Goal: Find specific page/section: Find specific page/section

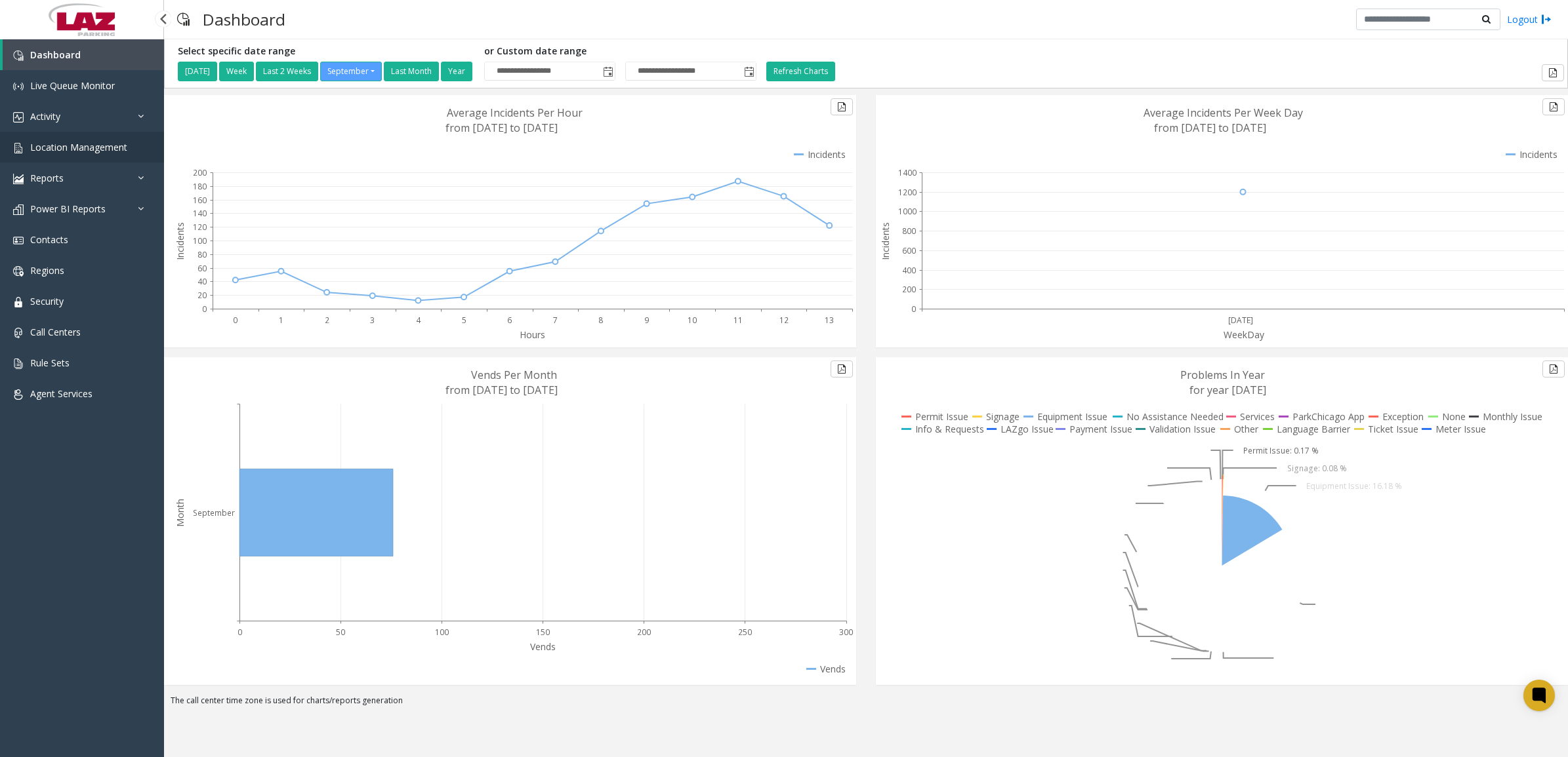
click at [82, 148] on span "Location Management" at bounding box center [79, 147] width 97 height 12
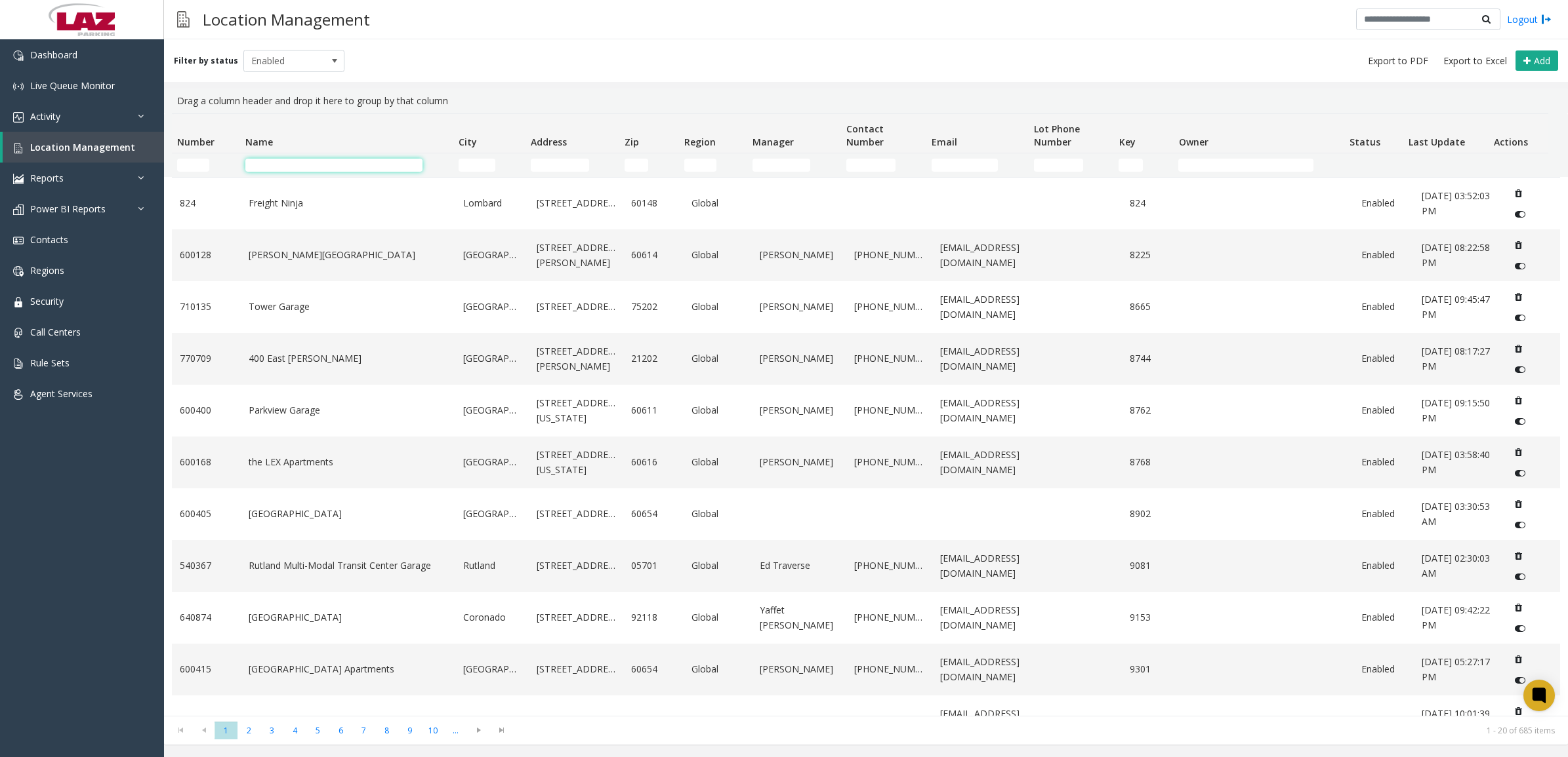
click at [259, 164] on input "Name Filter" at bounding box center [334, 165] width 177 height 13
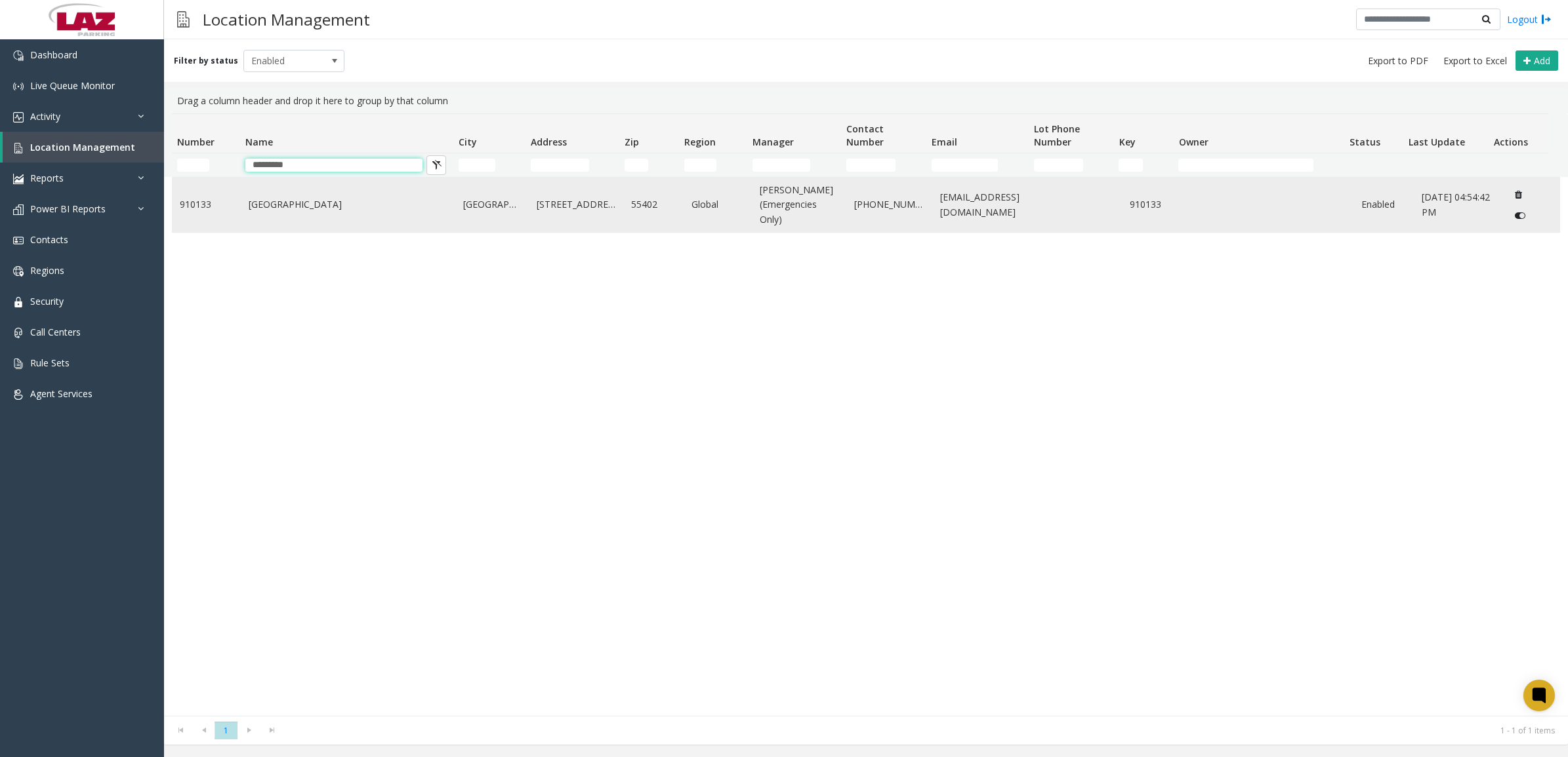
type input "*********"
click at [387, 208] on link "[GEOGRAPHIC_DATA]" at bounding box center [348, 204] width 199 height 14
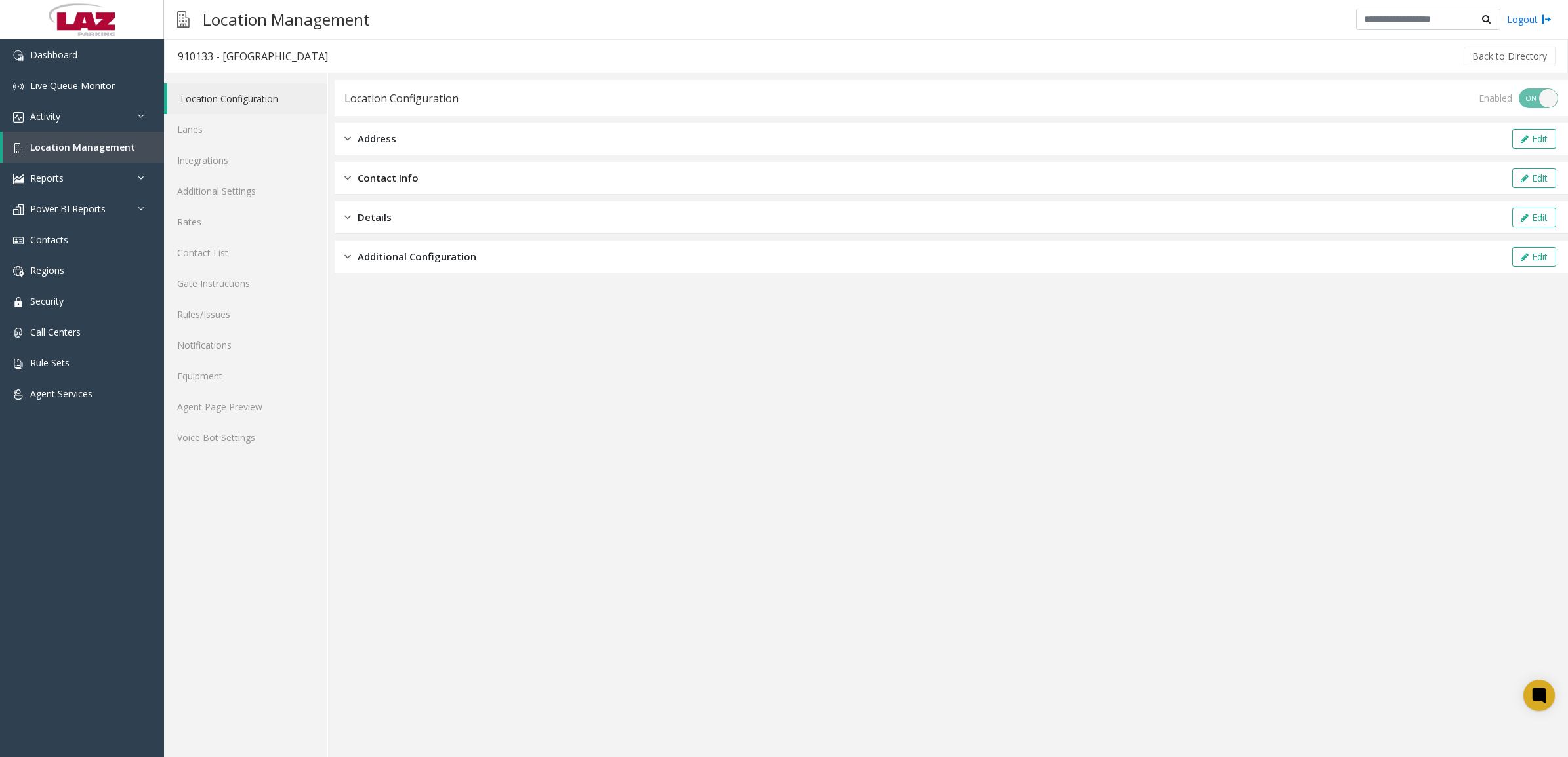
click at [196, 56] on div "910133 - [GEOGRAPHIC_DATA]" at bounding box center [252, 56] width 150 height 17
copy div "910133"
